Goal: Information Seeking & Learning: Learn about a topic

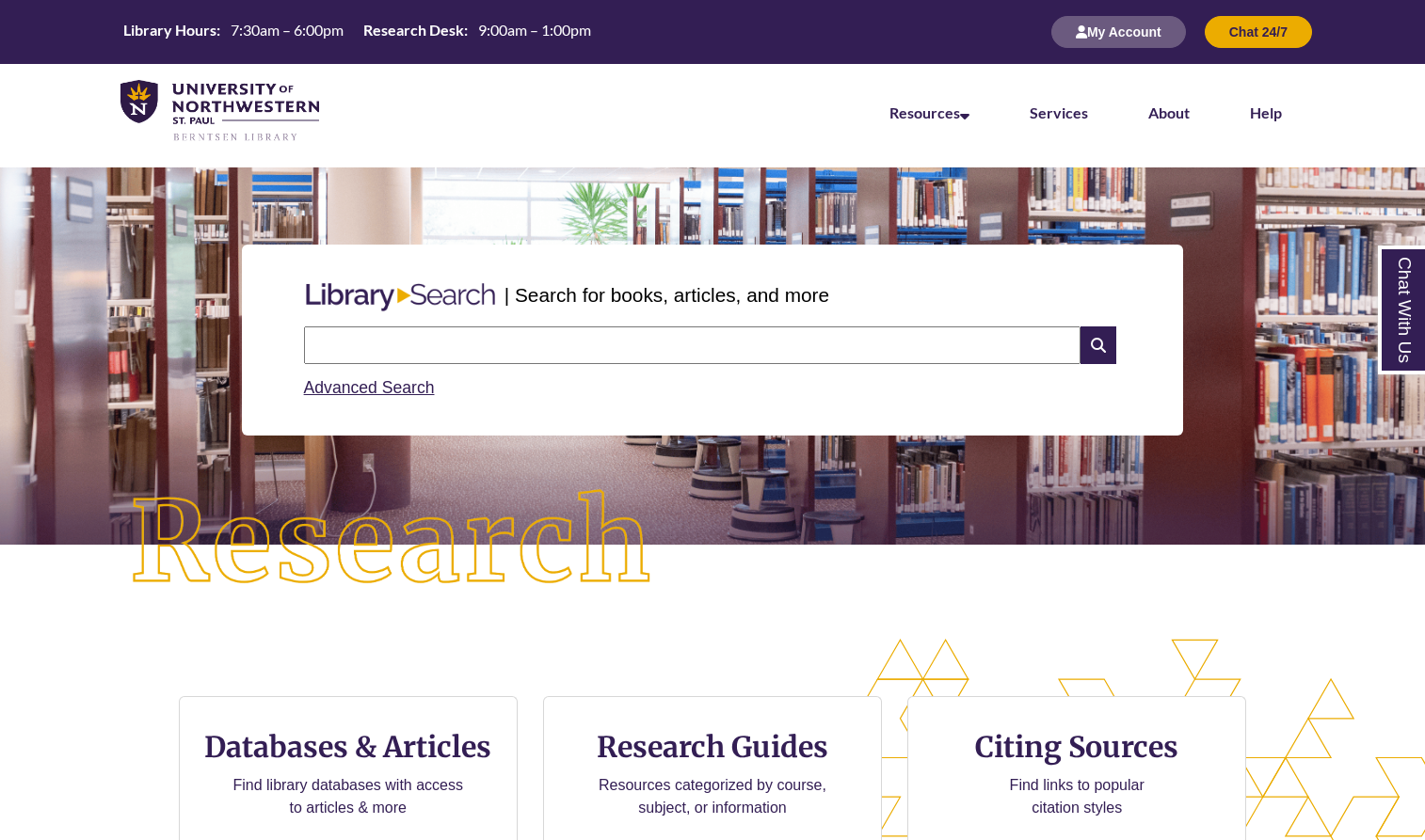
click at [463, 372] on div "Advanced Search" at bounding box center [712, 383] width 818 height 37
click at [463, 356] on input "text" at bounding box center [692, 346] width 776 height 38
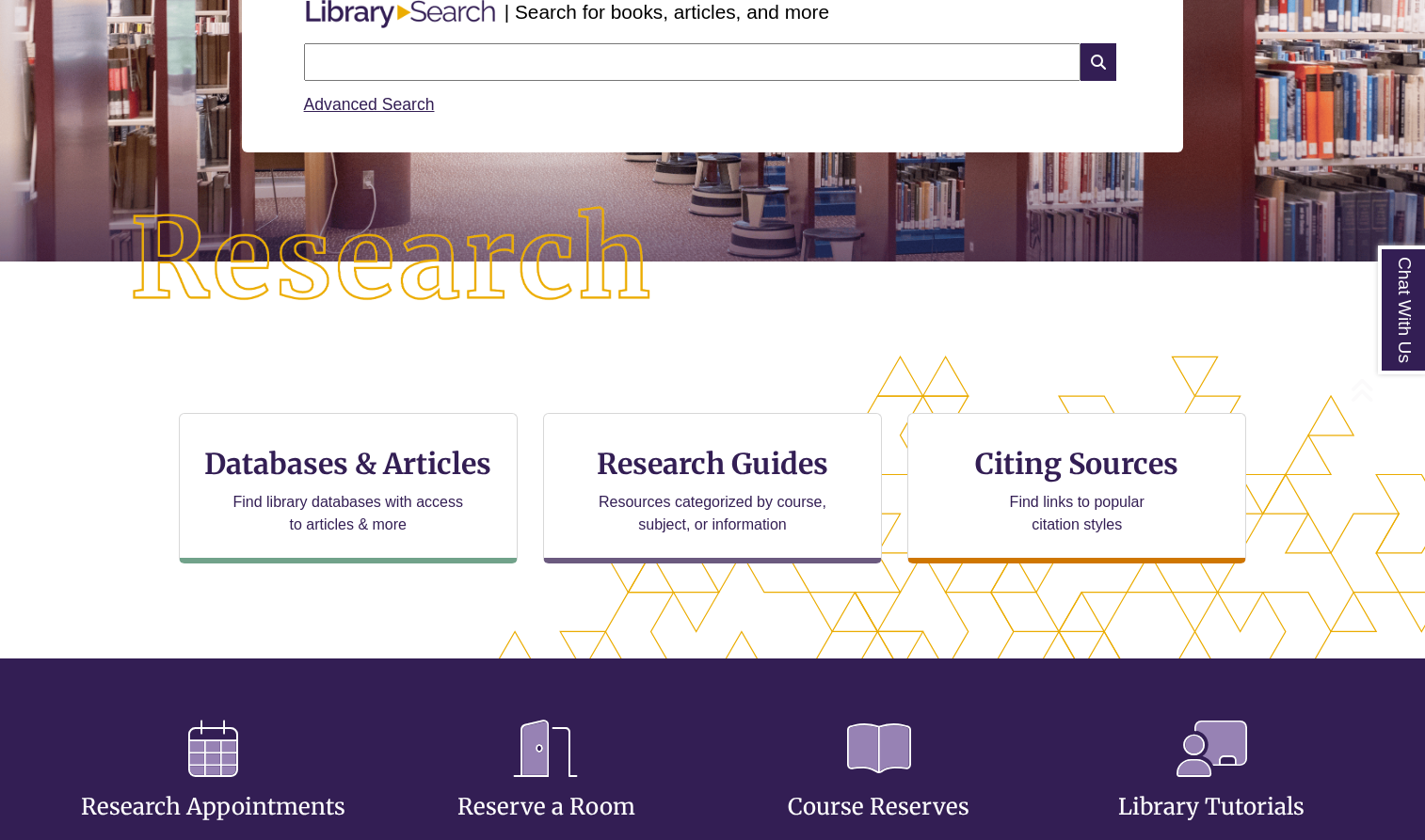
scroll to position [478, 1265]
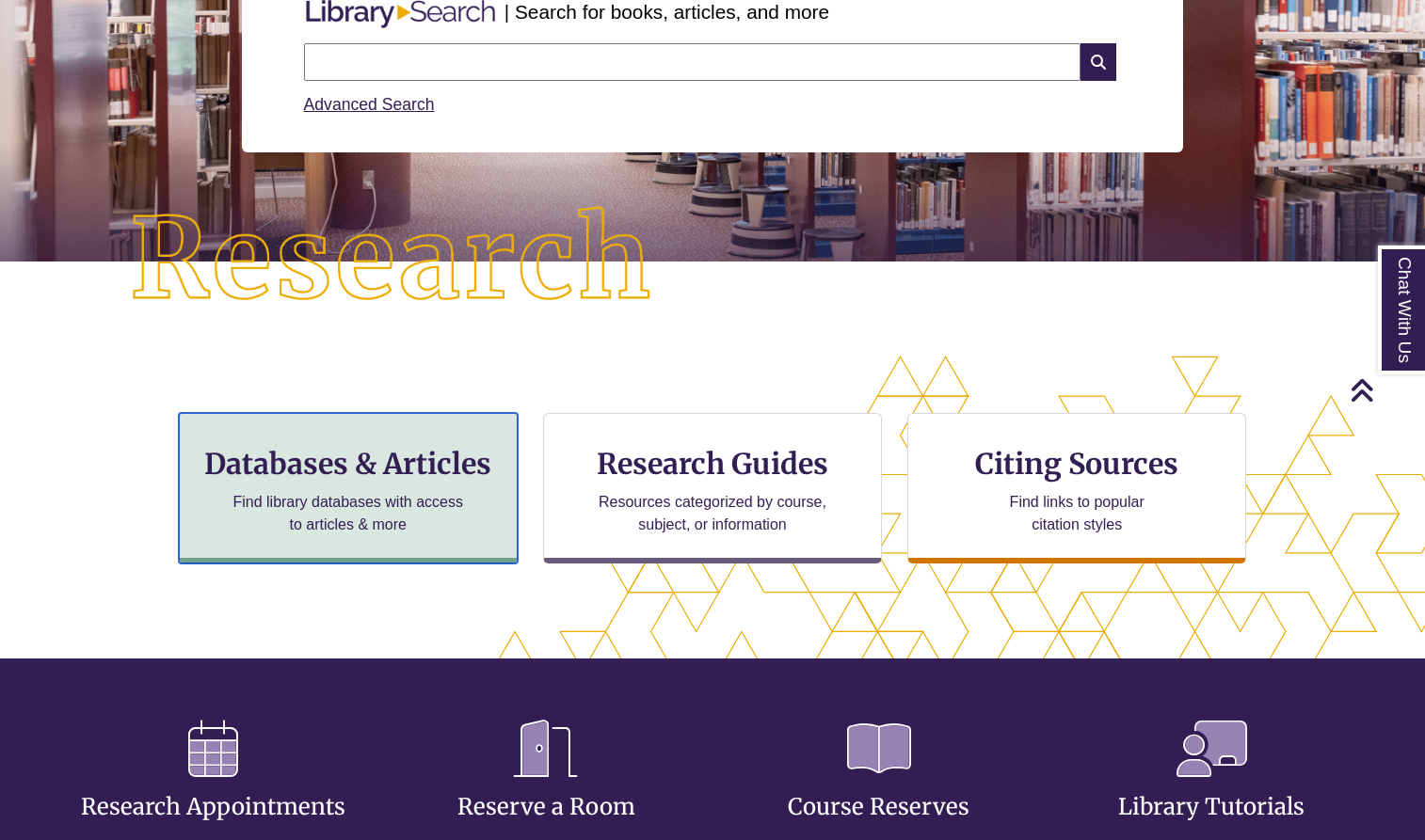
click at [480, 469] on h3 "Databases & Articles" at bounding box center [348, 463] width 307 height 36
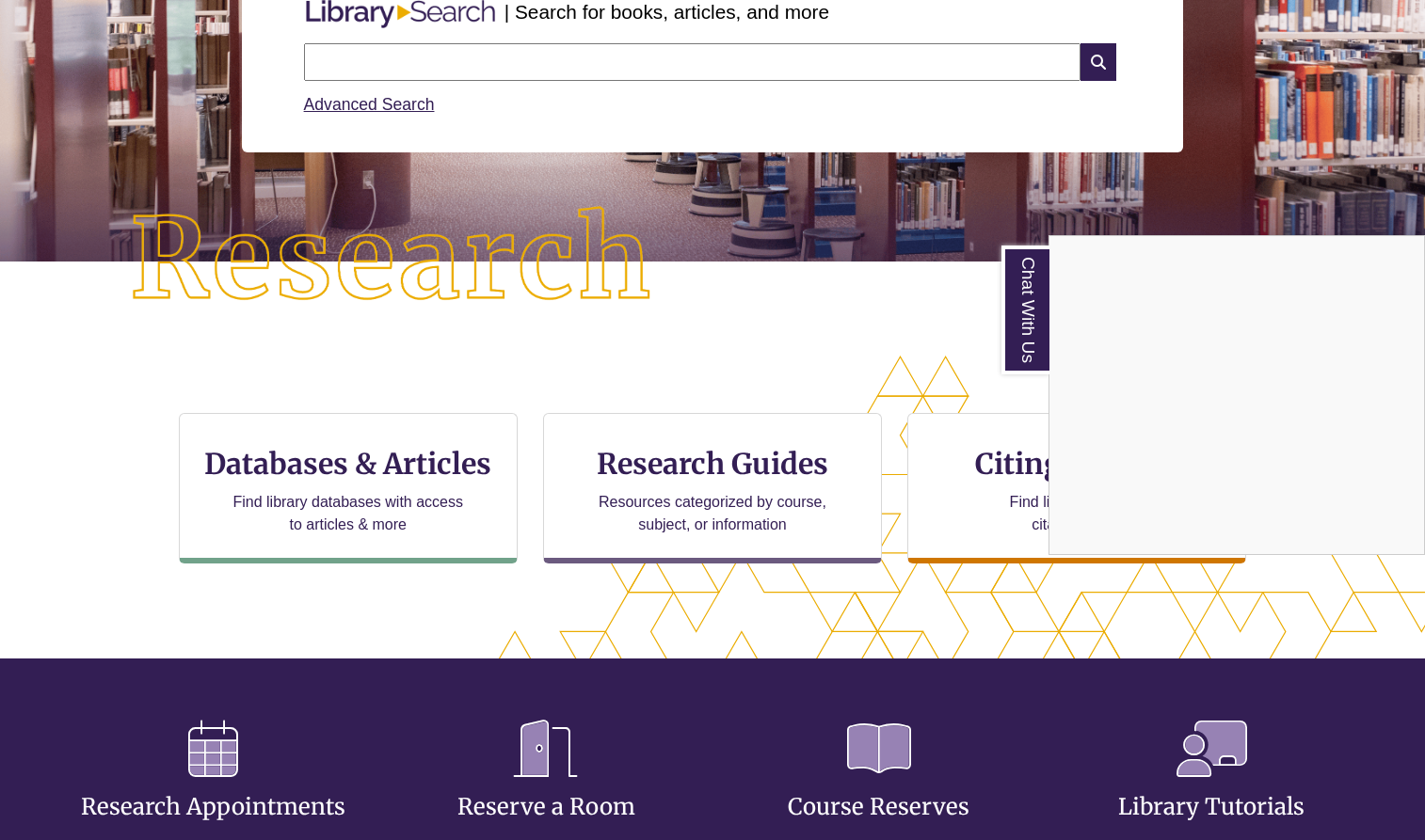
click at [441, 64] on div "Chat With Us" at bounding box center [712, 420] width 1425 height 840
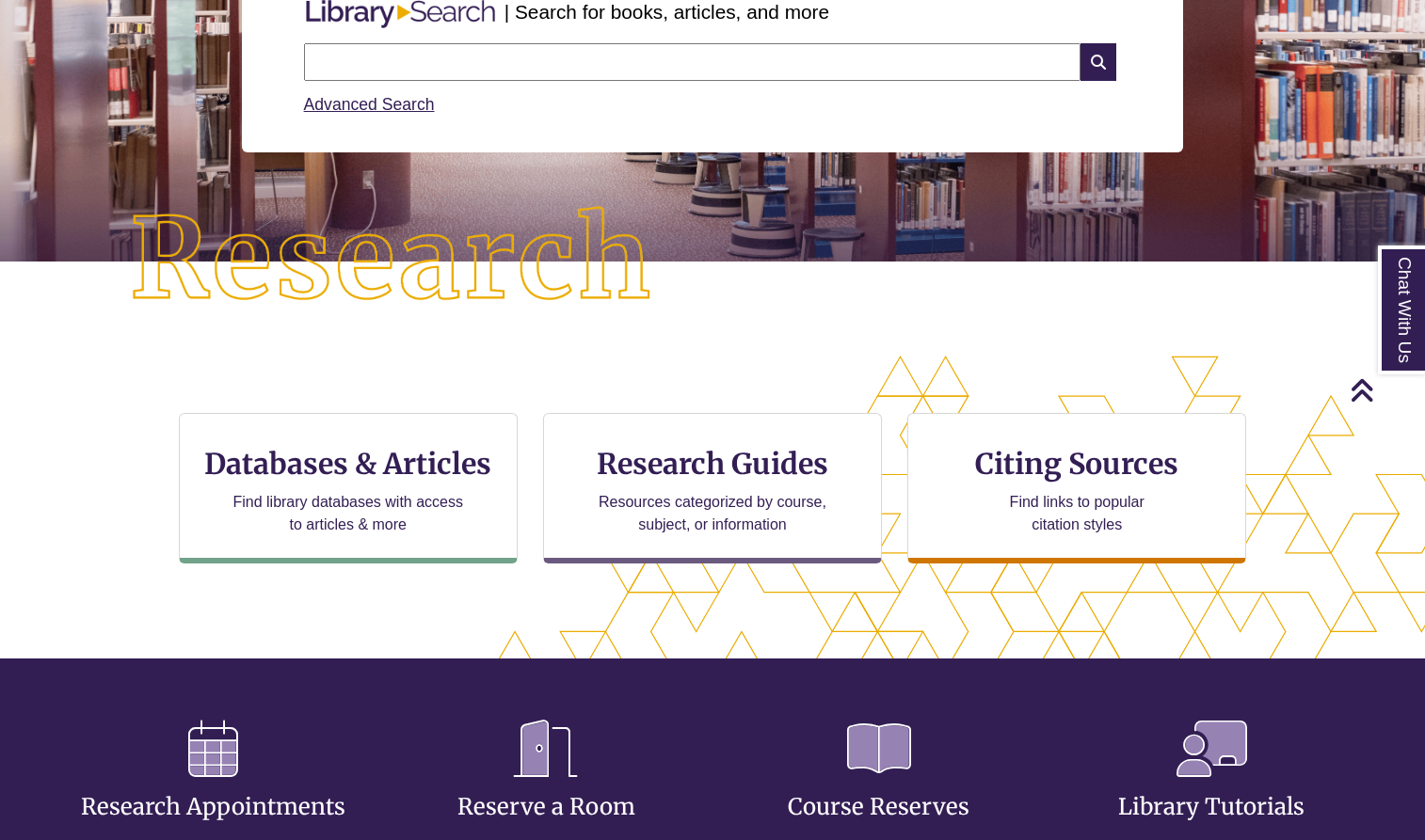
click at [441, 64] on input "text" at bounding box center [692, 62] width 776 height 38
type input "**********"
click at [1089, 61] on icon at bounding box center [1098, 62] width 36 height 38
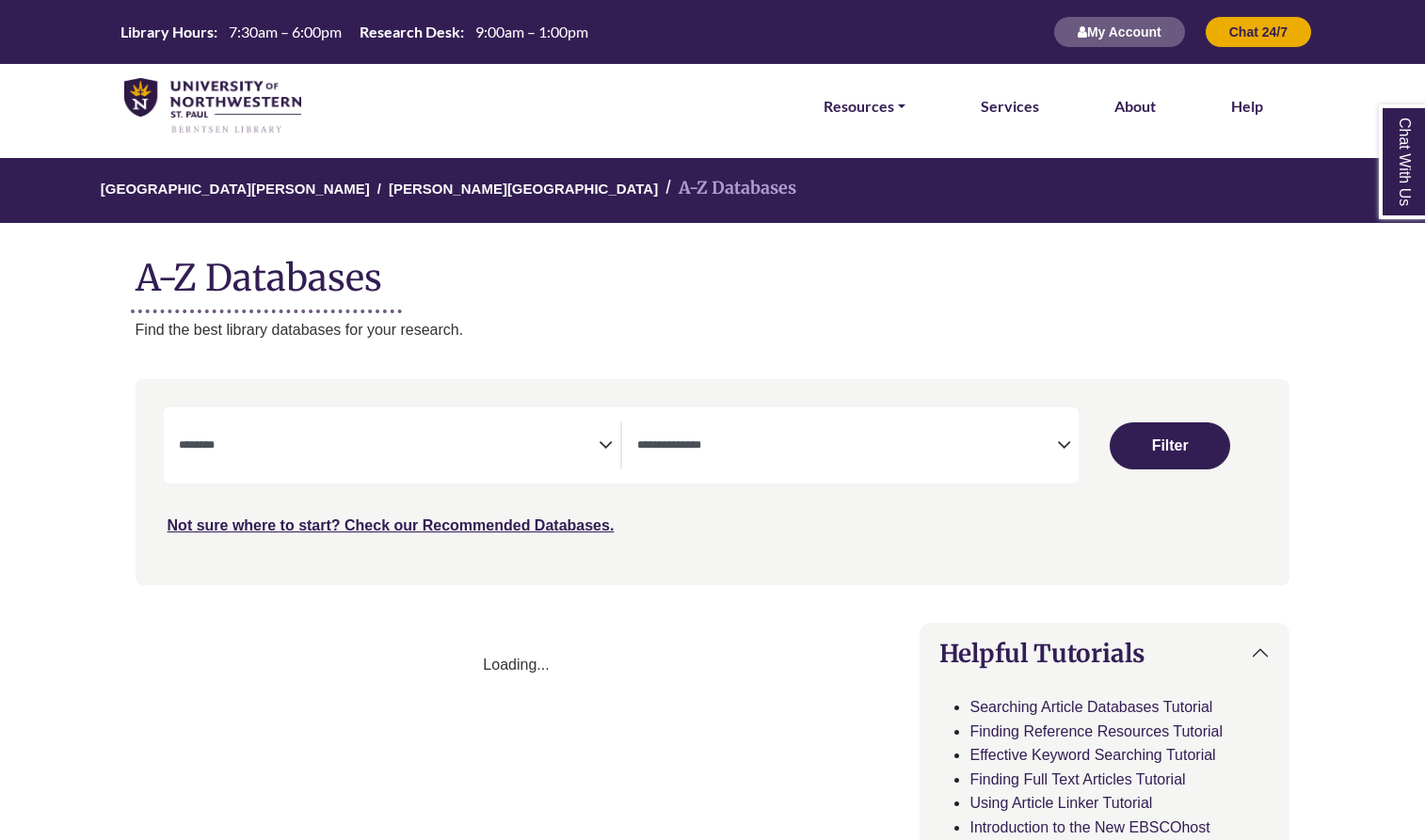
select select "Database Subject Filter"
select select "Database Types Filter"
select select "Database Subject Filter"
select select "Database Types Filter"
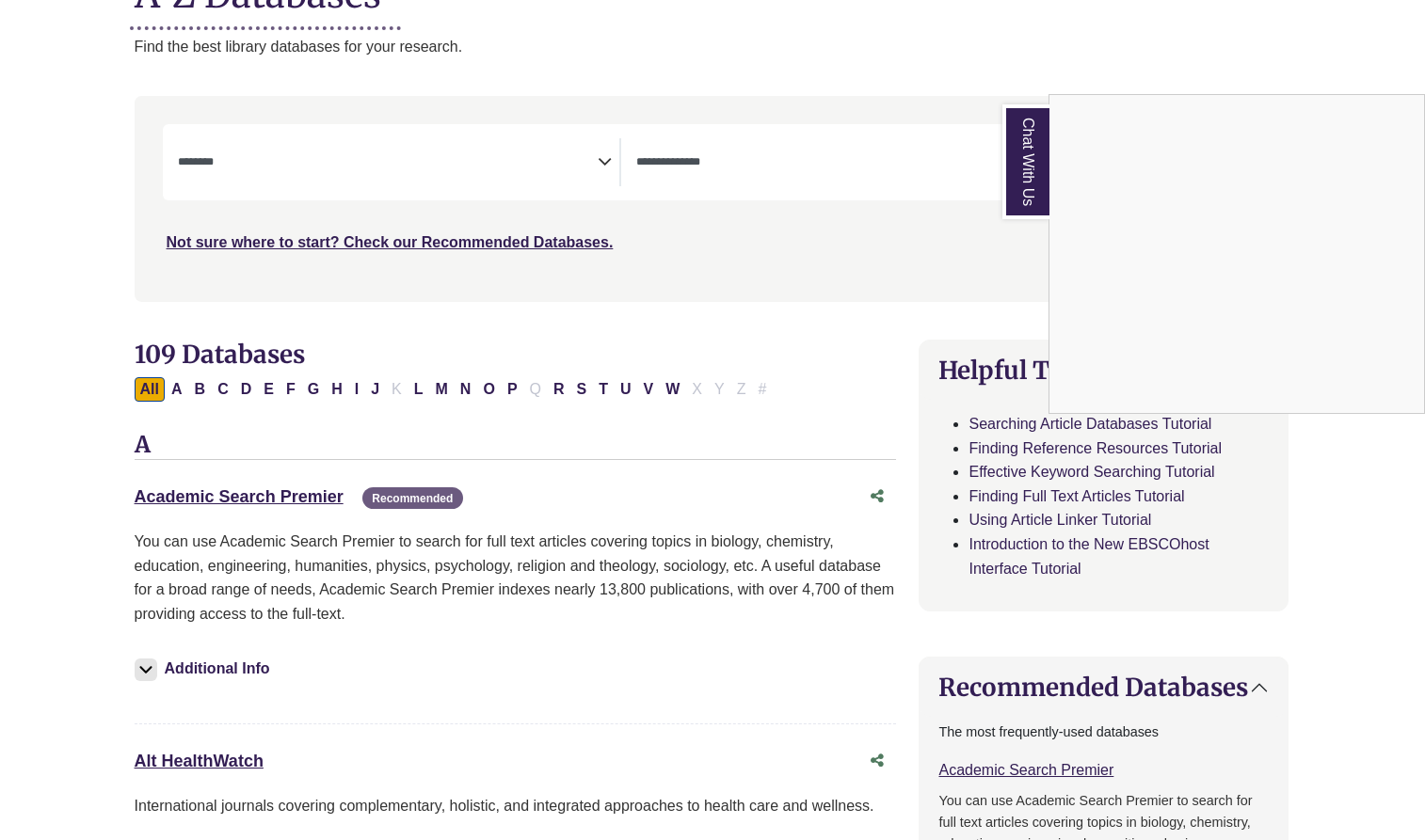
scroll to position [0, 1]
